Goal: Transaction & Acquisition: Obtain resource

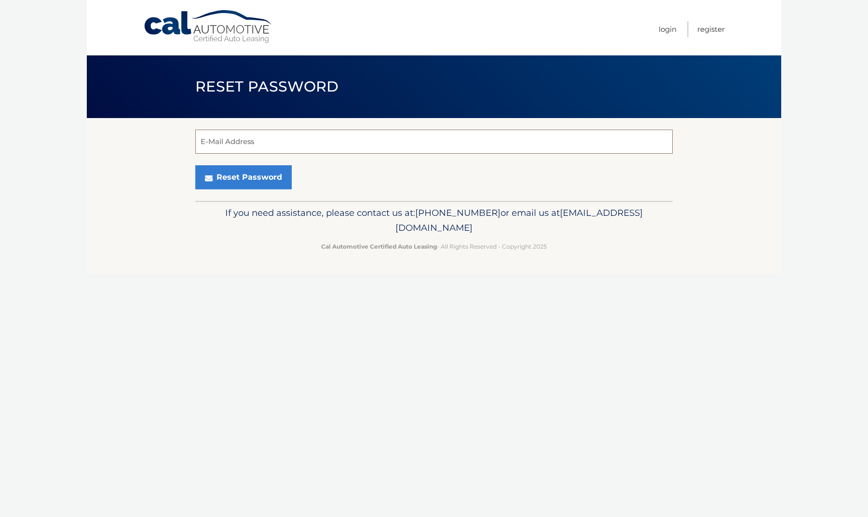
click at [243, 145] on input "E-Mail Address" at bounding box center [433, 142] width 477 height 24
type input "[EMAIL_ADDRESS][DOMAIN_NAME]"
click at [234, 179] on button "Reset Password" at bounding box center [243, 177] width 96 height 24
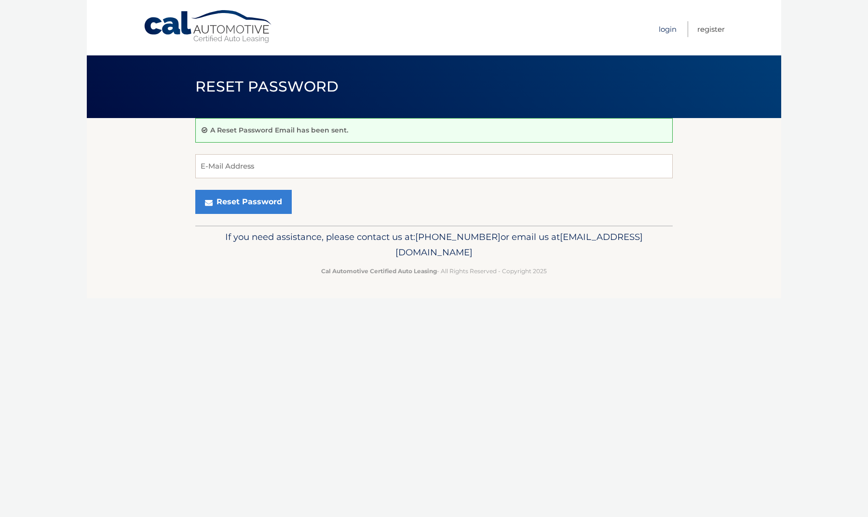
click at [665, 29] on link "Login" at bounding box center [667, 29] width 18 height 16
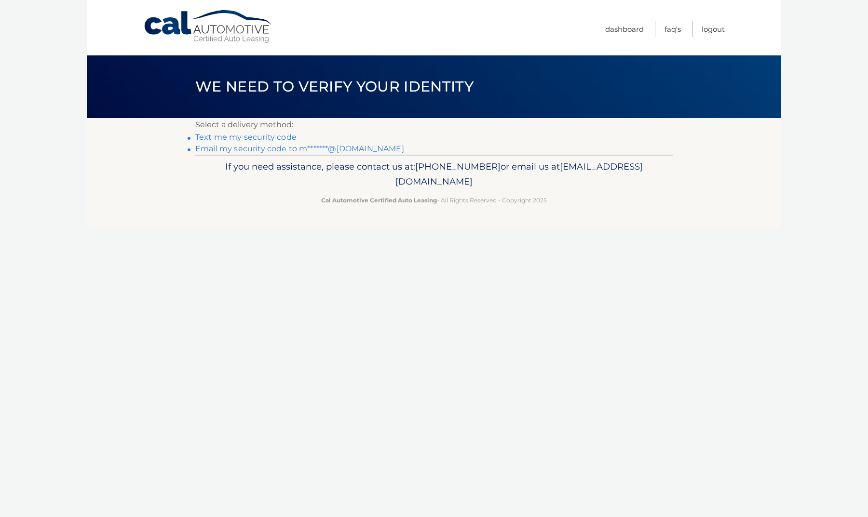
click at [286, 148] on link "Email my security code to m*******@aol.com" at bounding box center [299, 148] width 209 height 9
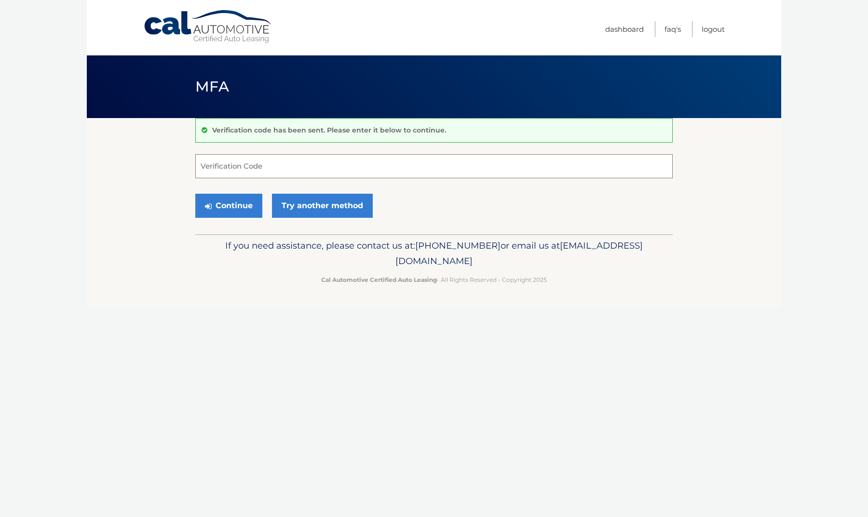
click at [281, 161] on input "Verification Code" at bounding box center [433, 166] width 477 height 24
click at [267, 166] on input "Verification Code" at bounding box center [433, 166] width 477 height 24
type input "954720"
click at [243, 202] on button "Continue" at bounding box center [228, 206] width 67 height 24
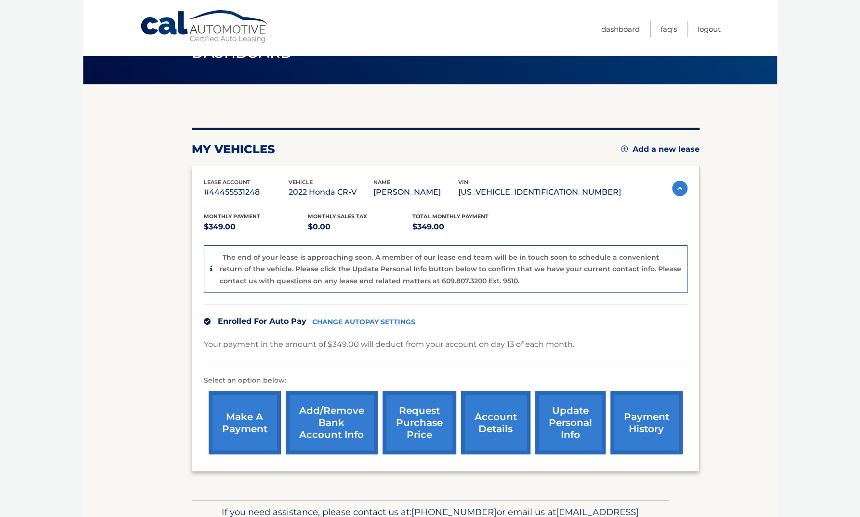
scroll to position [48, 0]
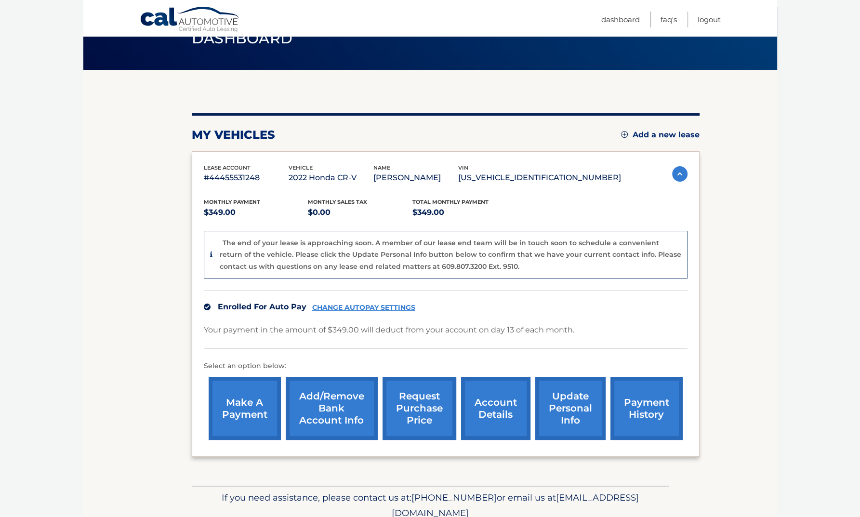
click at [418, 403] on link "request purchase price" at bounding box center [420, 408] width 74 height 63
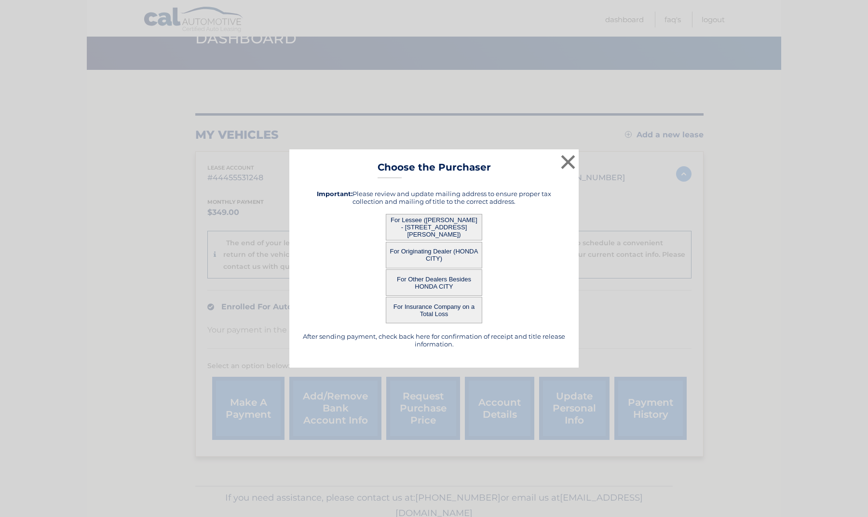
click at [431, 225] on button "For Lessee ([PERSON_NAME] - [STREET_ADDRESS][PERSON_NAME])" at bounding box center [434, 227] width 96 height 27
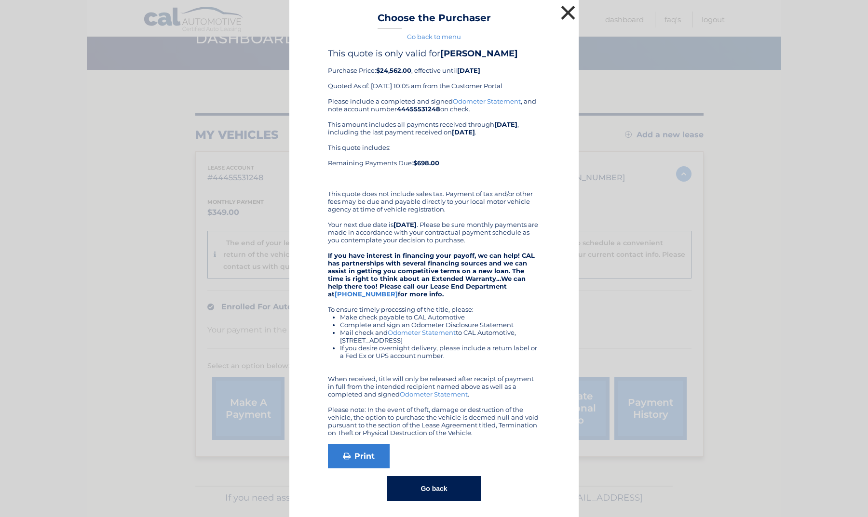
click at [561, 10] on button "×" at bounding box center [567, 12] width 19 height 19
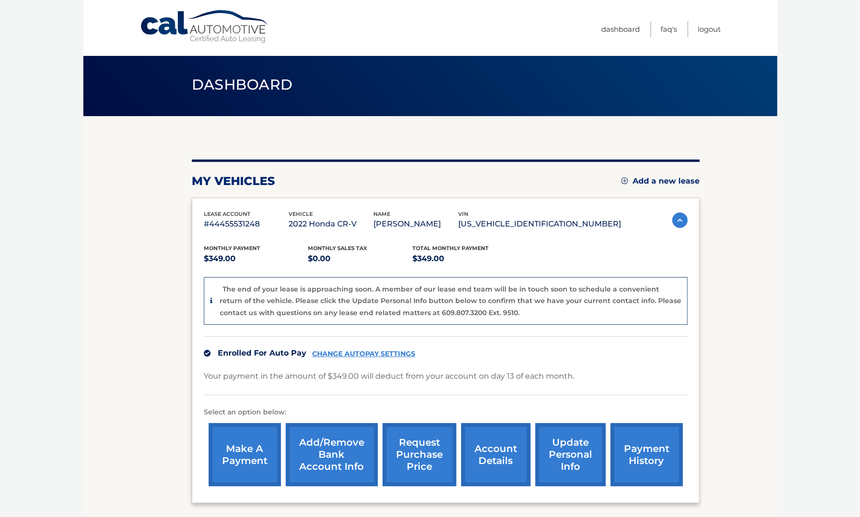
scroll to position [0, 0]
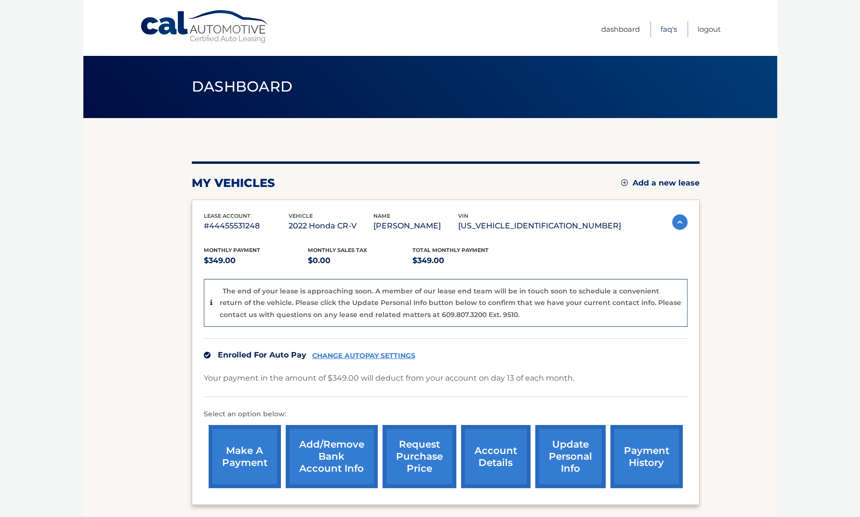
click at [663, 30] on link "FAQ's" at bounding box center [669, 29] width 16 height 16
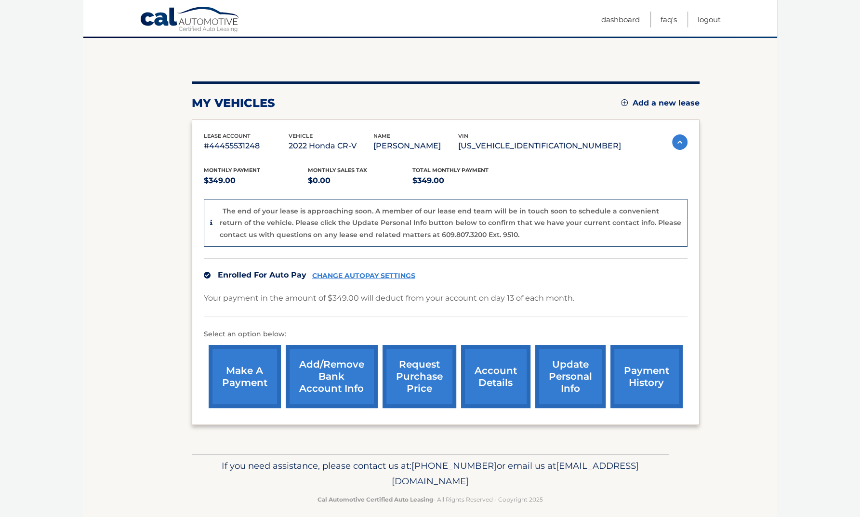
scroll to position [89, 0]
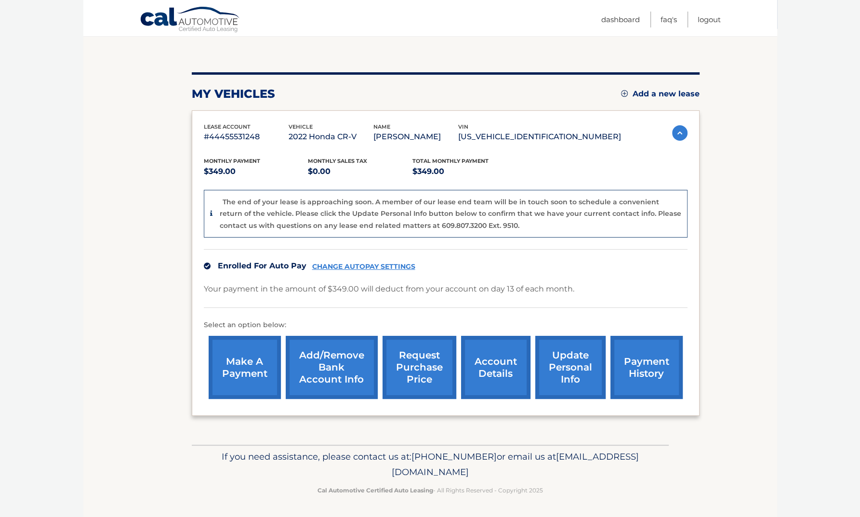
click at [492, 365] on link "account details" at bounding box center [495, 367] width 69 height 63
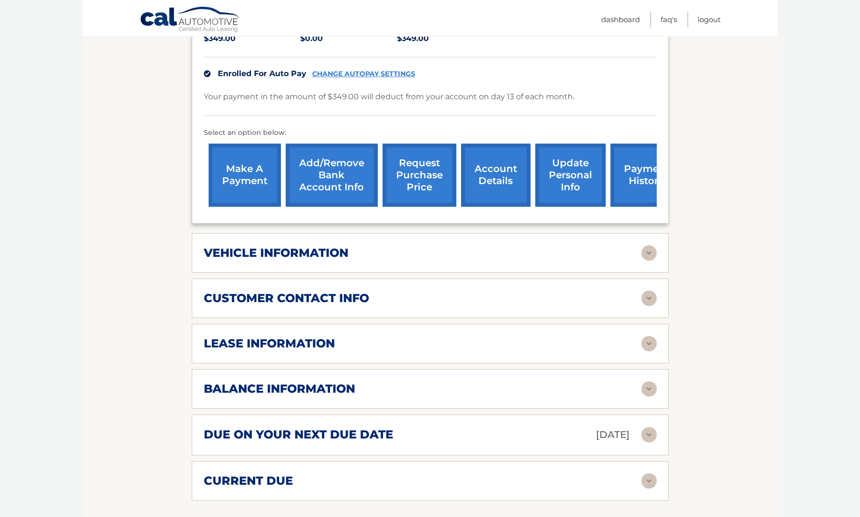
scroll to position [241, 0]
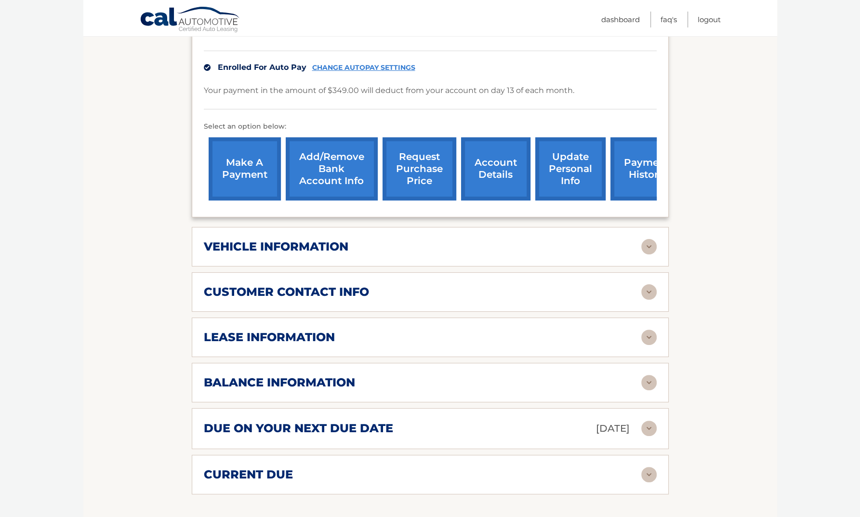
click at [642, 334] on img at bounding box center [649, 337] width 15 height 15
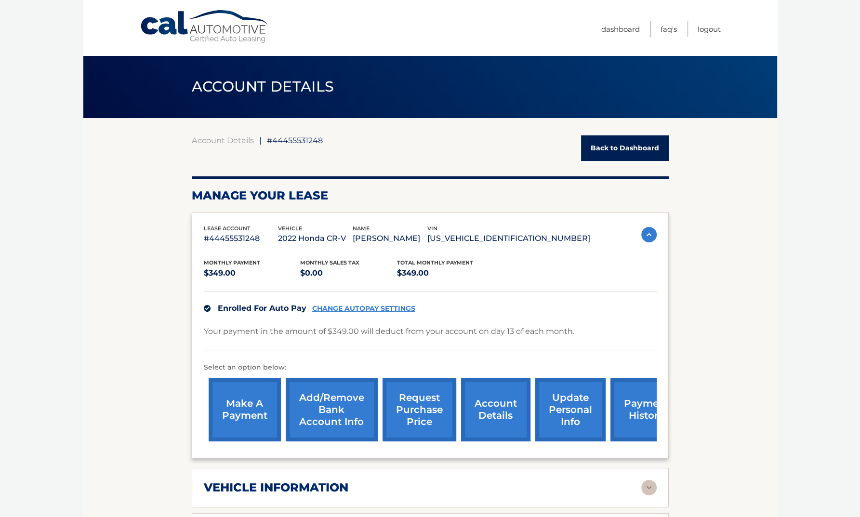
scroll to position [96, 0]
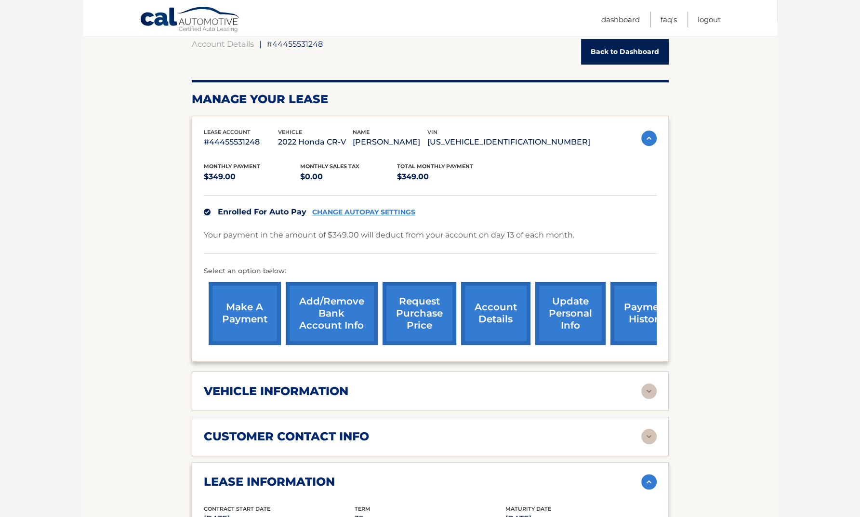
click at [411, 300] on link "request purchase price" at bounding box center [420, 313] width 74 height 63
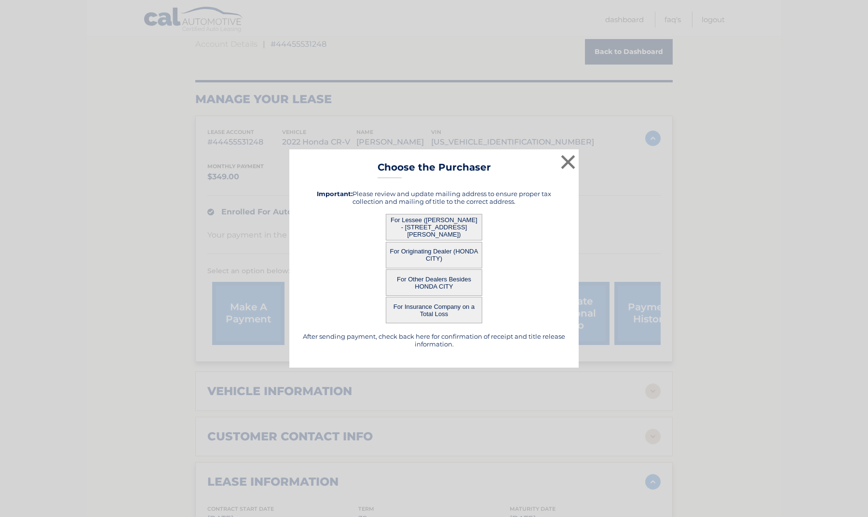
click at [423, 249] on button "For Originating Dealer (HONDA CITY)" at bounding box center [434, 255] width 96 height 27
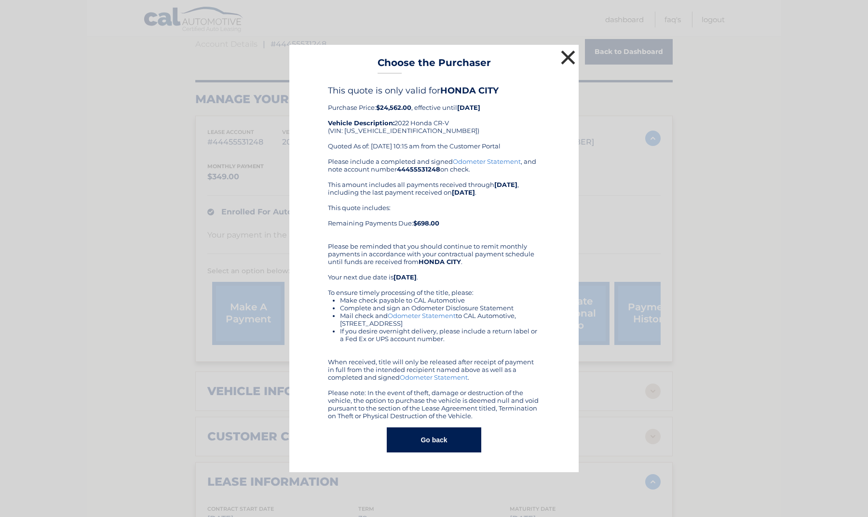
click at [566, 55] on button "×" at bounding box center [567, 57] width 19 height 19
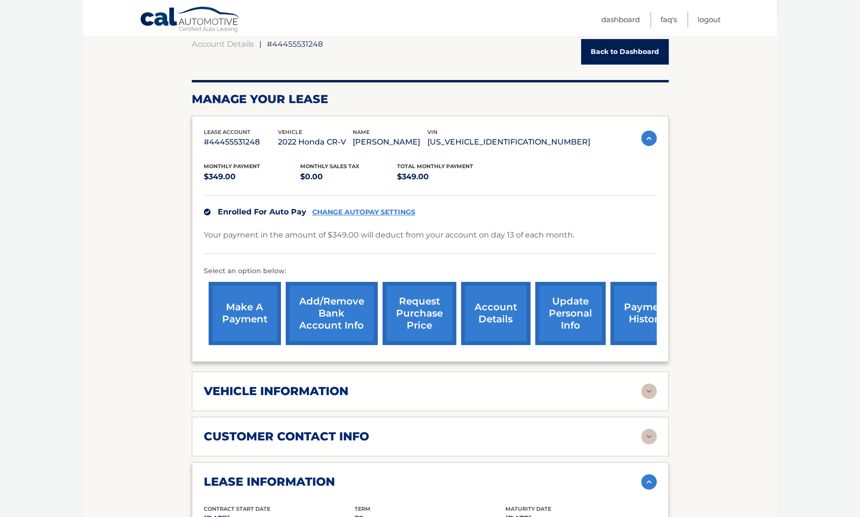
click at [418, 311] on link "request purchase price" at bounding box center [420, 313] width 74 height 63
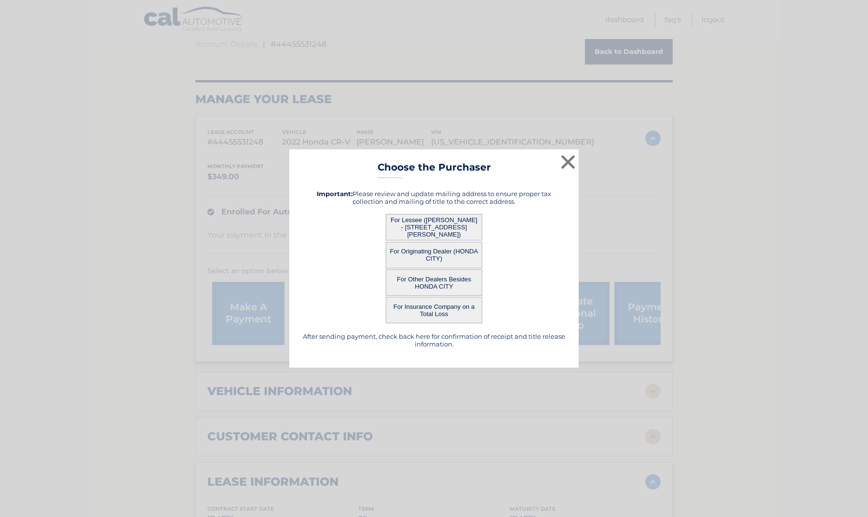
click at [434, 220] on button "For Lessee ([PERSON_NAME] - [STREET_ADDRESS][PERSON_NAME])" at bounding box center [434, 227] width 96 height 27
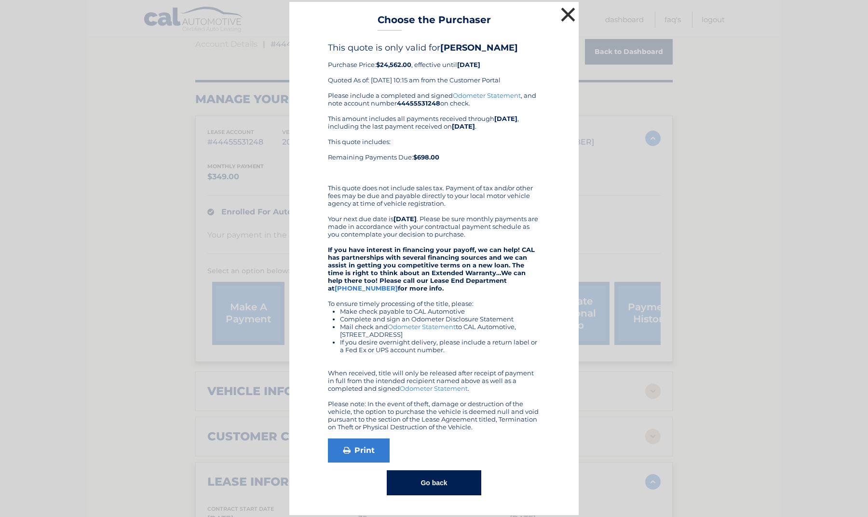
click at [567, 9] on button "×" at bounding box center [567, 14] width 19 height 19
